Goal: Information Seeking & Learning: Learn about a topic

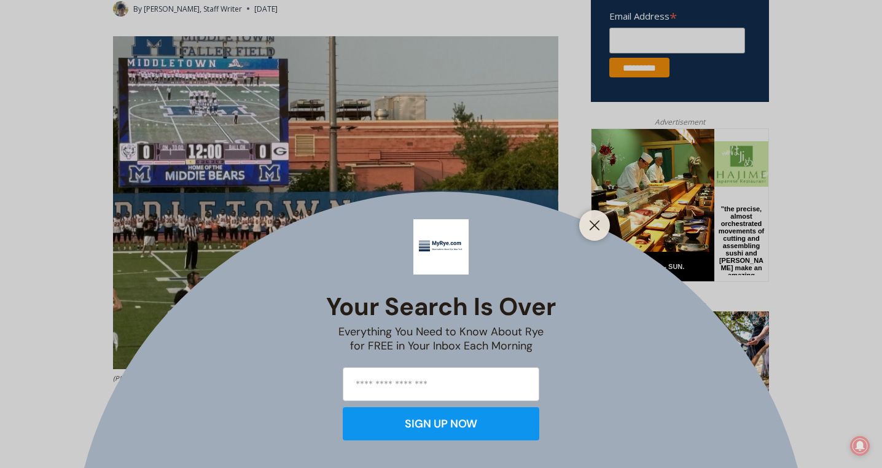
scroll to position [510, 0]
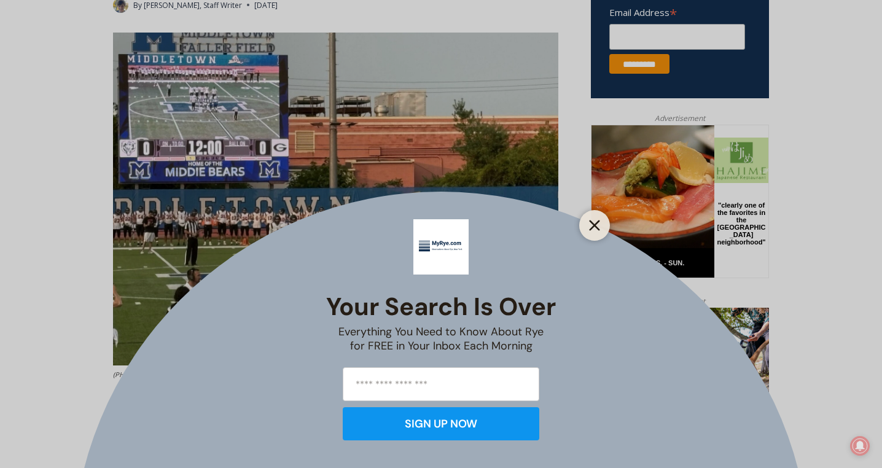
click at [593, 224] on line "Close" at bounding box center [594, 225] width 9 height 9
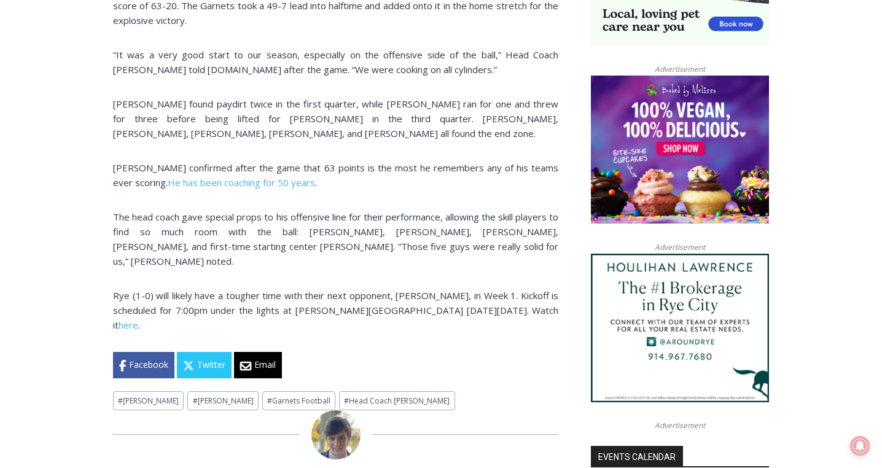
scroll to position [930, 0]
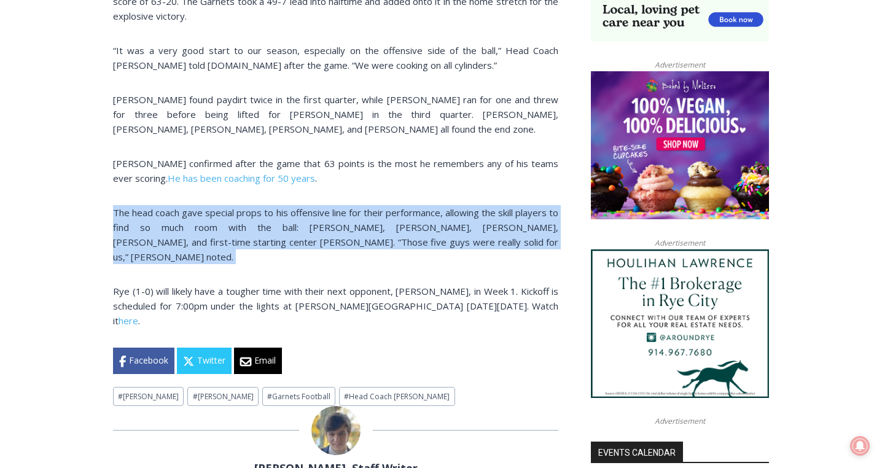
drag, startPoint x: 113, startPoint y: 211, endPoint x: 128, endPoint y: 248, distance: 40.5
copy div "The head coach gave special props to his offensive line for their performance, …"
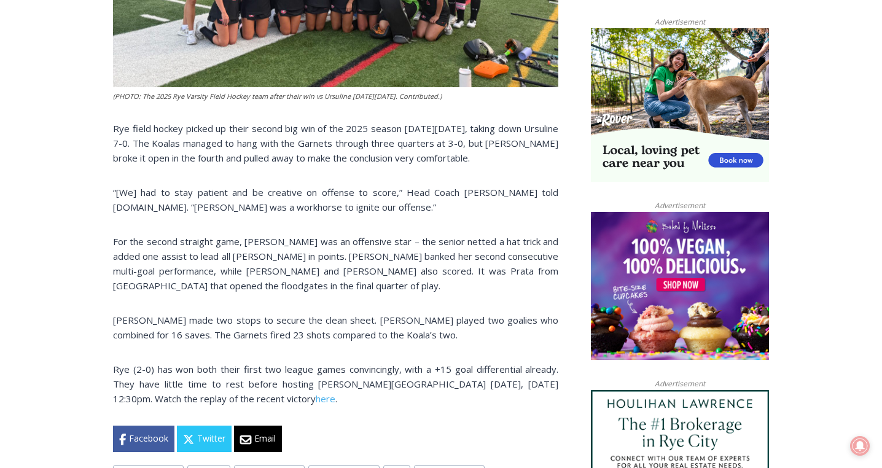
scroll to position [792, 0]
